Goal: Transaction & Acquisition: Purchase product/service

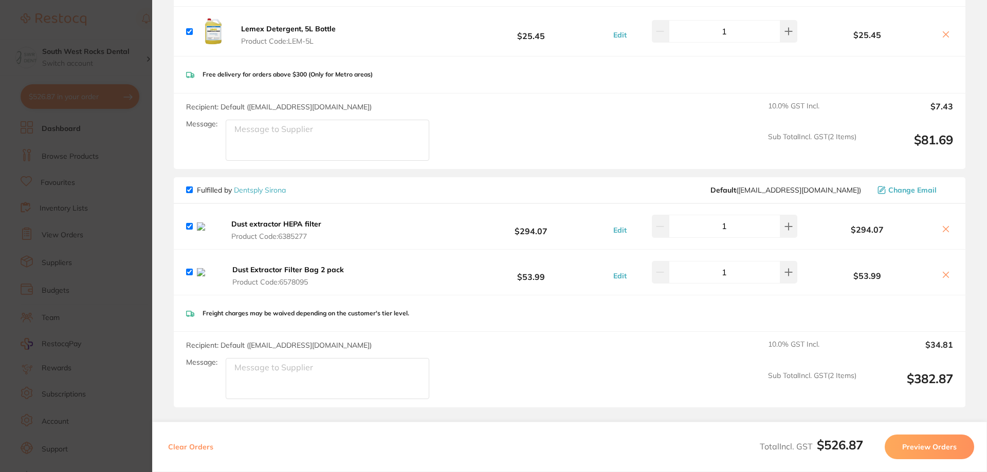
scroll to position [771, 0]
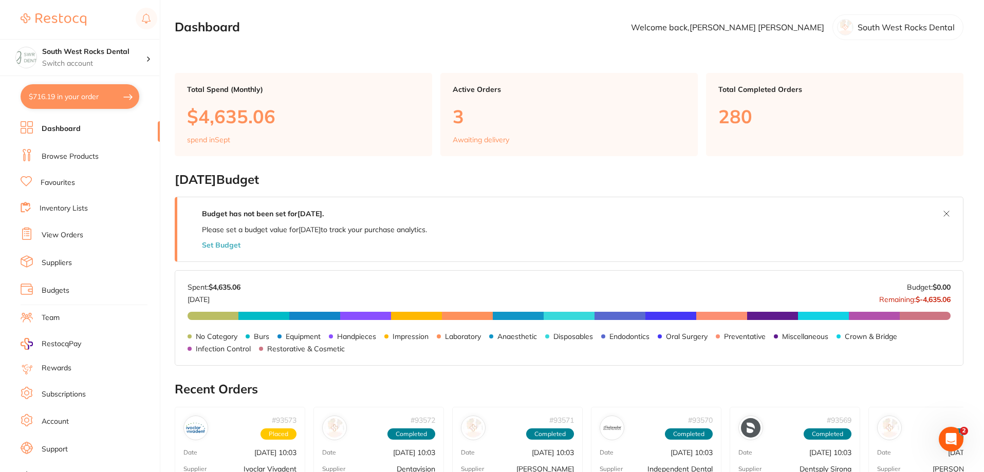
click at [68, 97] on button "$716.19 in your order" at bounding box center [80, 96] width 119 height 25
checkbox input "true"
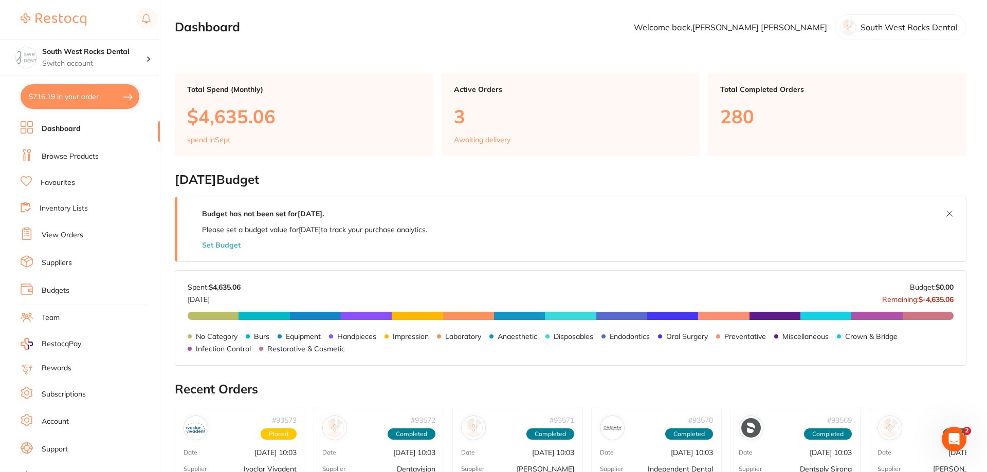
checkbox input "true"
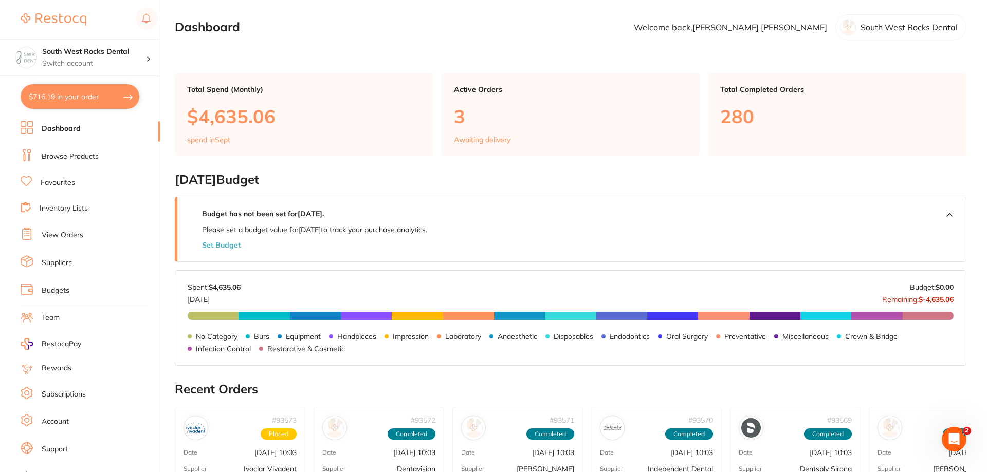
checkbox input "true"
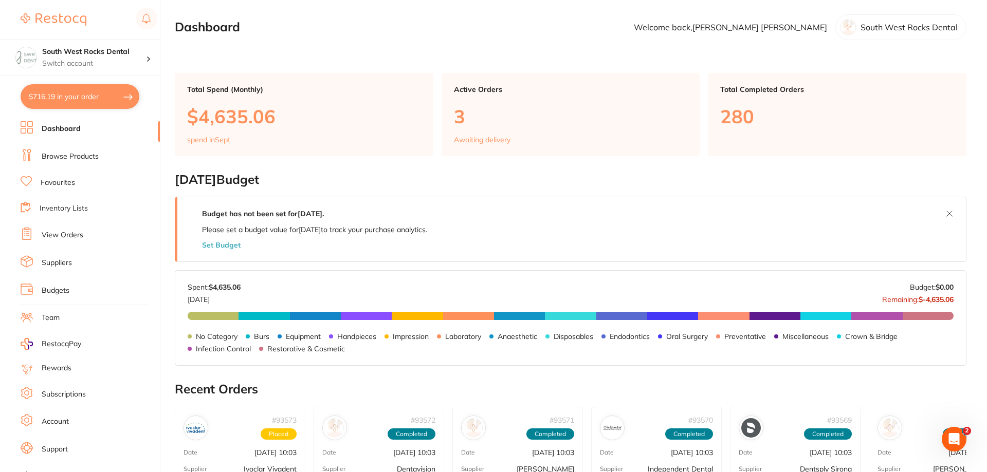
checkbox input "true"
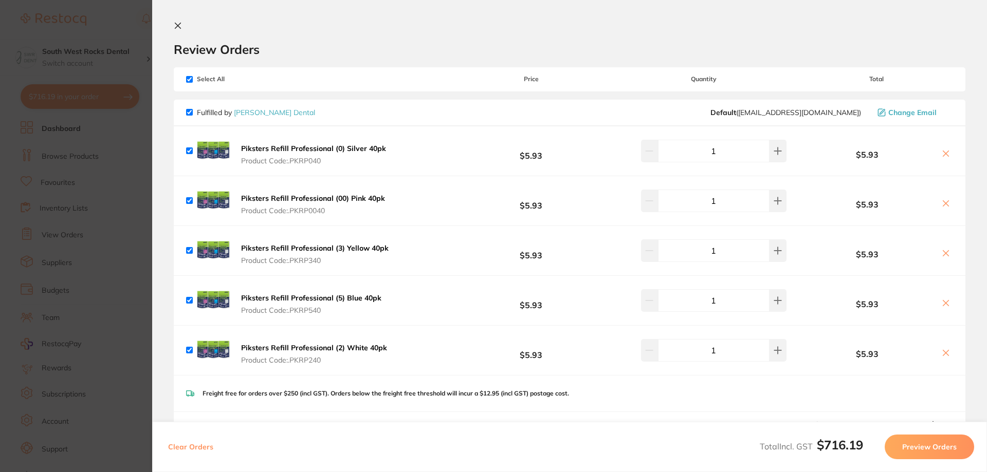
click at [173, 26] on section "Review Orders Your orders are being processed and we will notify you once we ha…" at bounding box center [569, 236] width 835 height 472
click at [180, 22] on icon at bounding box center [178, 26] width 8 height 8
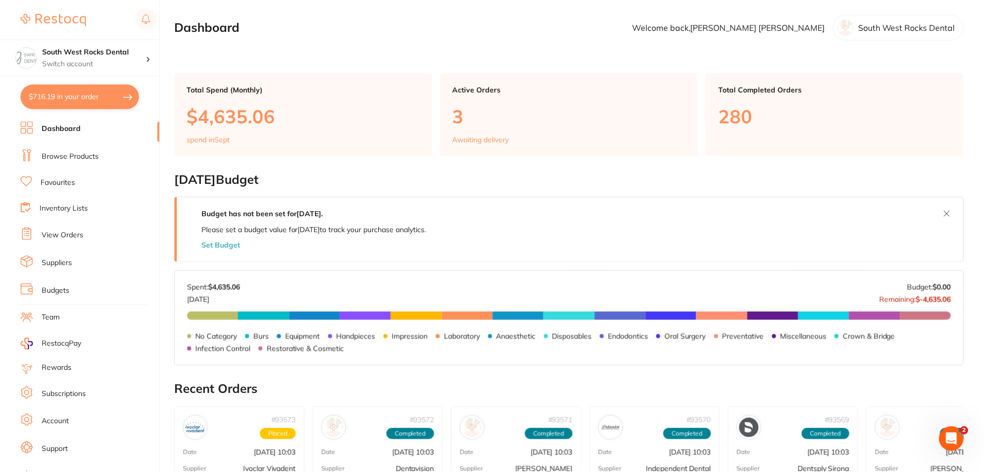
scroll to position [22, 0]
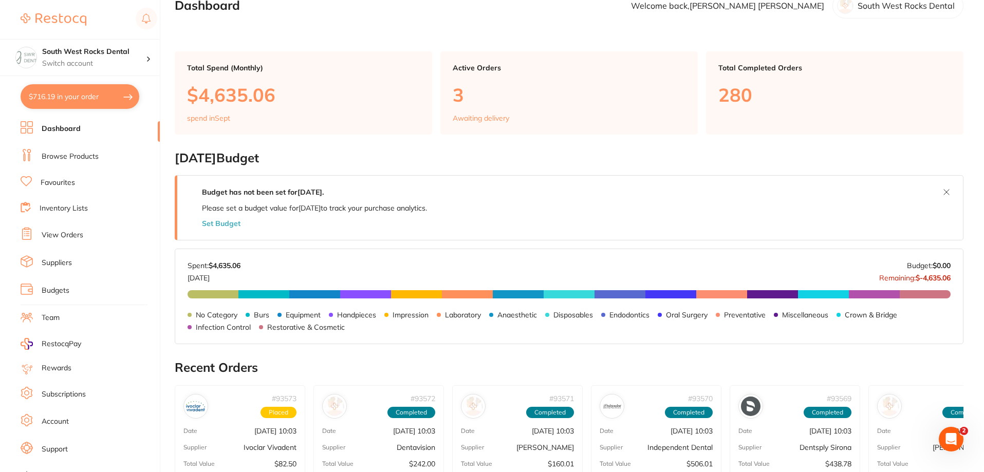
click at [72, 158] on link "Browse Products" at bounding box center [70, 157] width 57 height 10
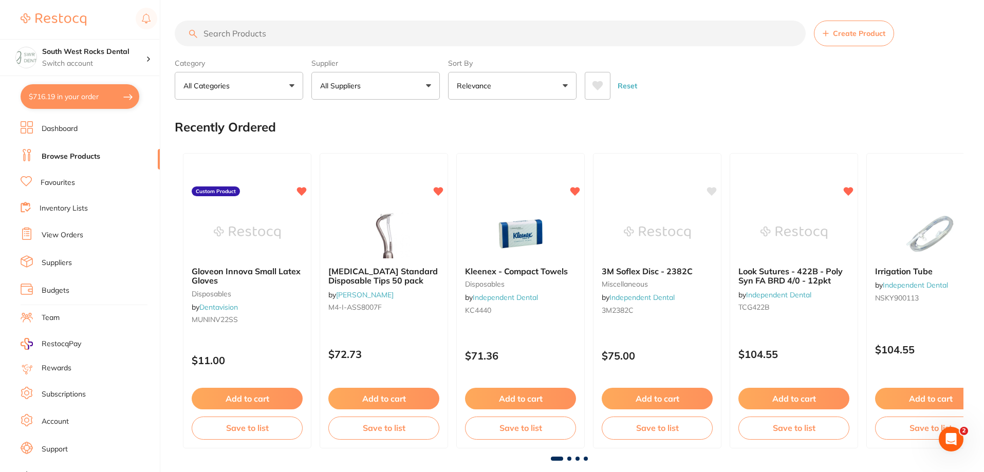
click at [257, 34] on input "search" at bounding box center [490, 34] width 631 height 26
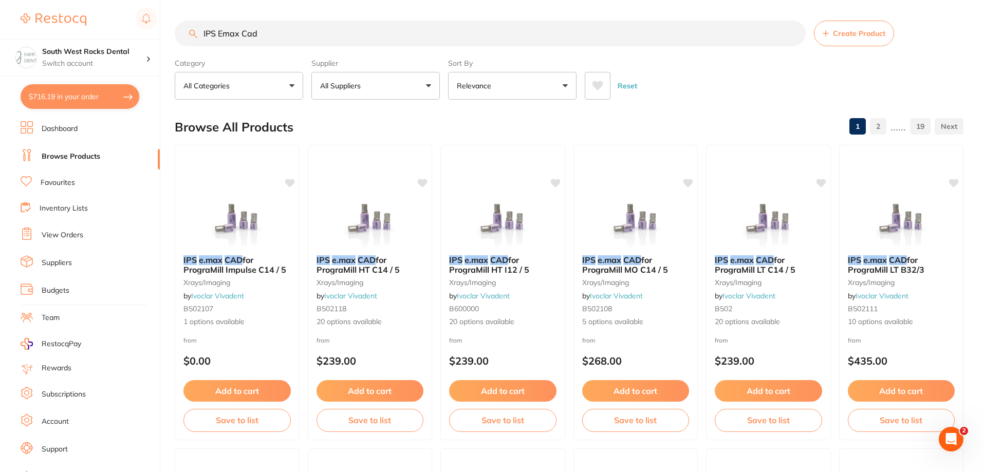
type input "IPS Emax Cad"
